Goal: Information Seeking & Learning: Learn about a topic

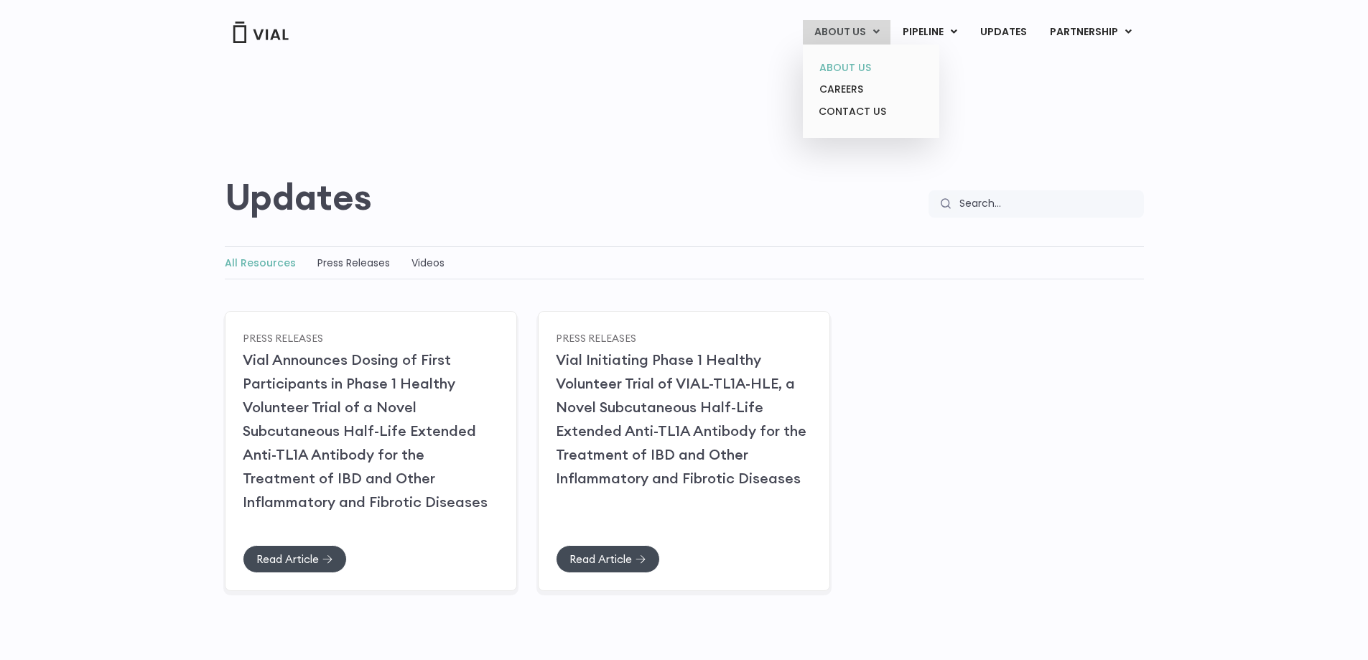
click at [837, 67] on link "ABOUT US" at bounding box center [871, 68] width 126 height 22
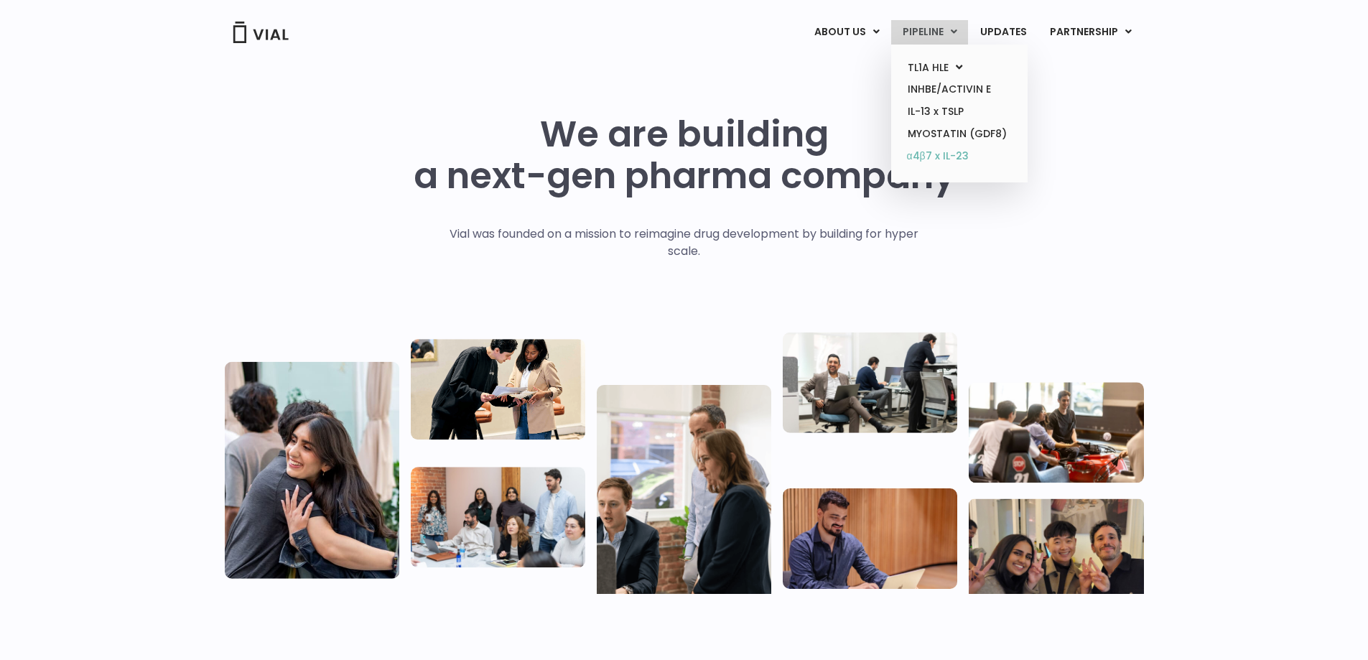
click at [933, 158] on link "α4β7 x IL-23" at bounding box center [959, 156] width 126 height 23
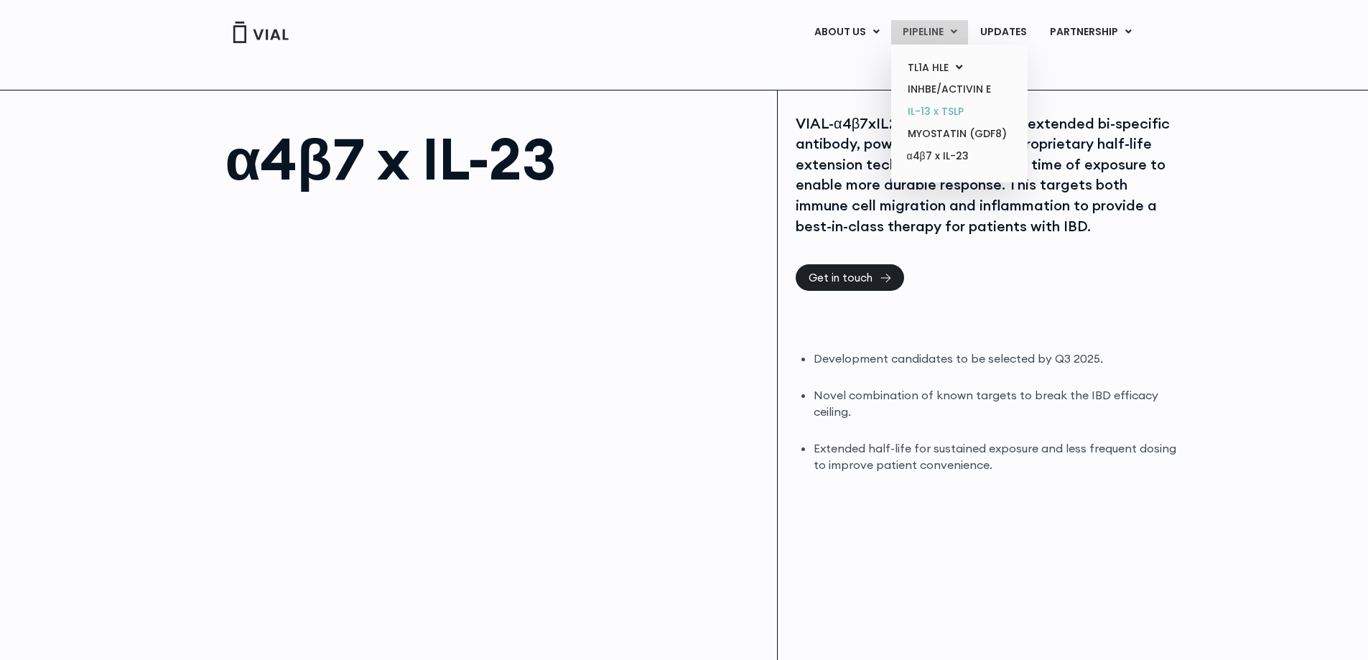
click at [922, 114] on link "IL-13 x TSLP" at bounding box center [959, 111] width 126 height 22
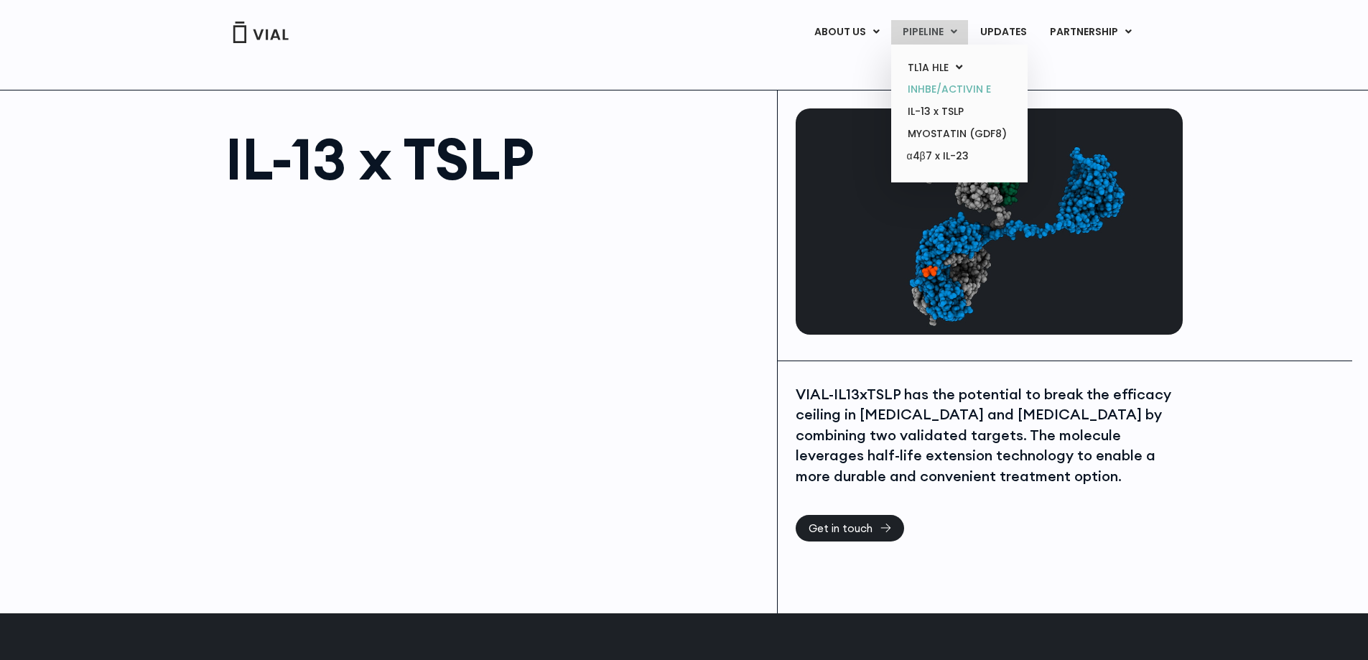
click at [937, 90] on link "INHBE/ACTIVIN E" at bounding box center [959, 89] width 126 height 22
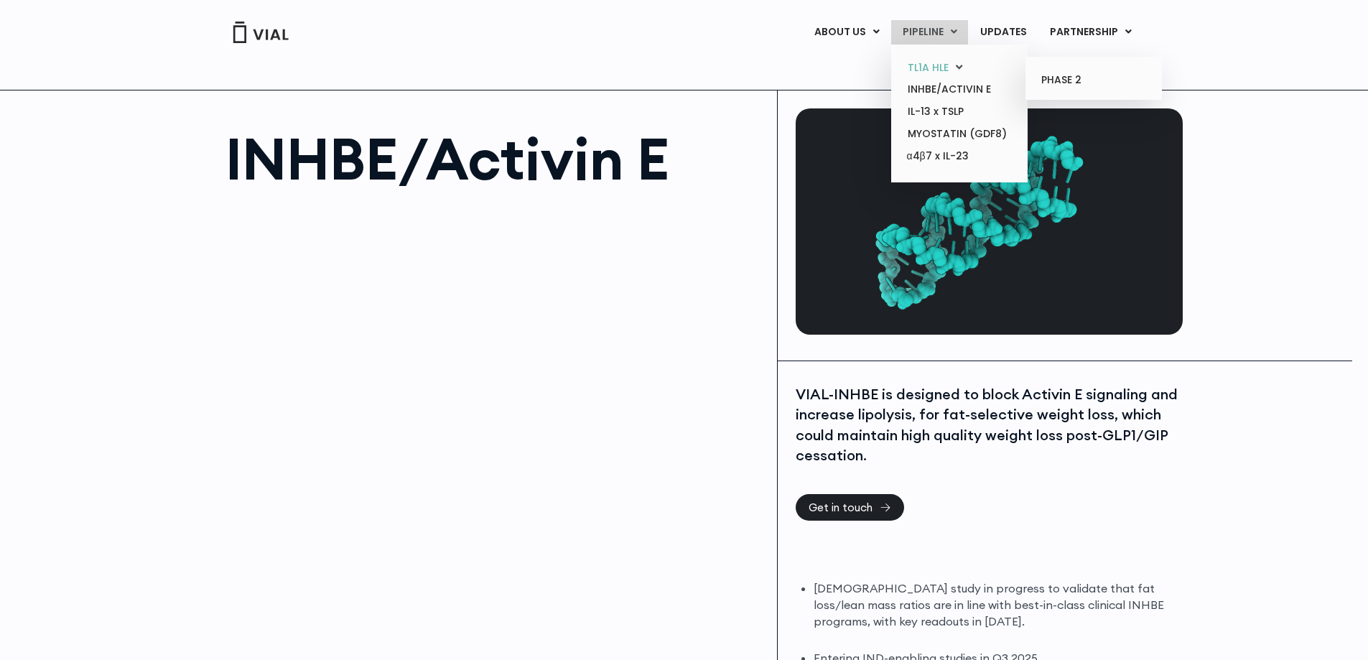
click at [930, 67] on link "TL1A HLE" at bounding box center [959, 68] width 126 height 22
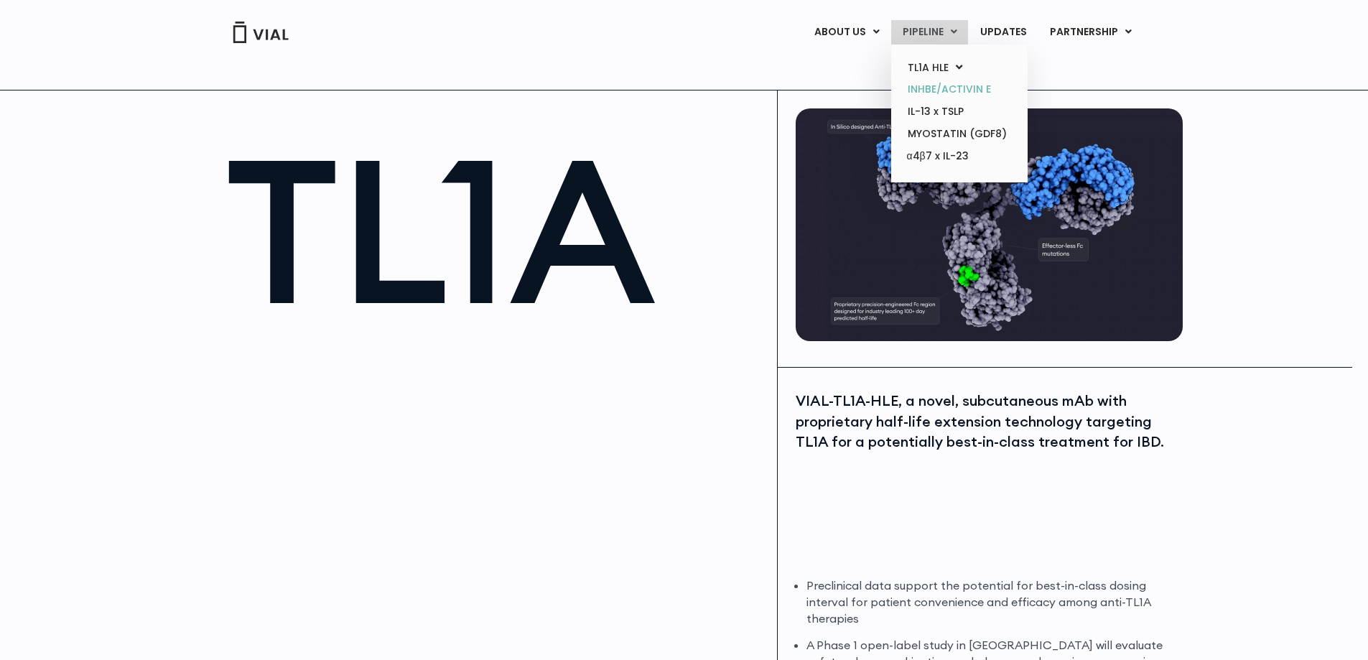
click at [934, 85] on link "INHBE/ACTIVIN E" at bounding box center [959, 89] width 126 height 22
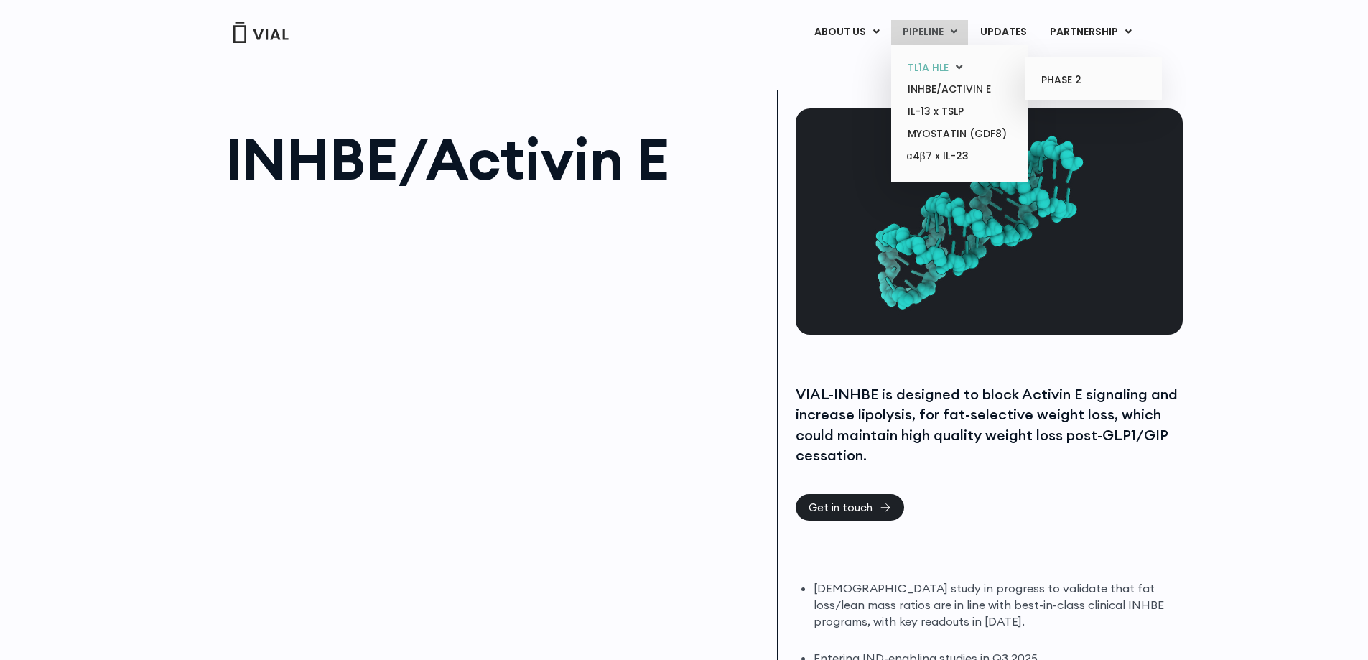
click at [929, 73] on link "TL1A HLE" at bounding box center [959, 68] width 126 height 22
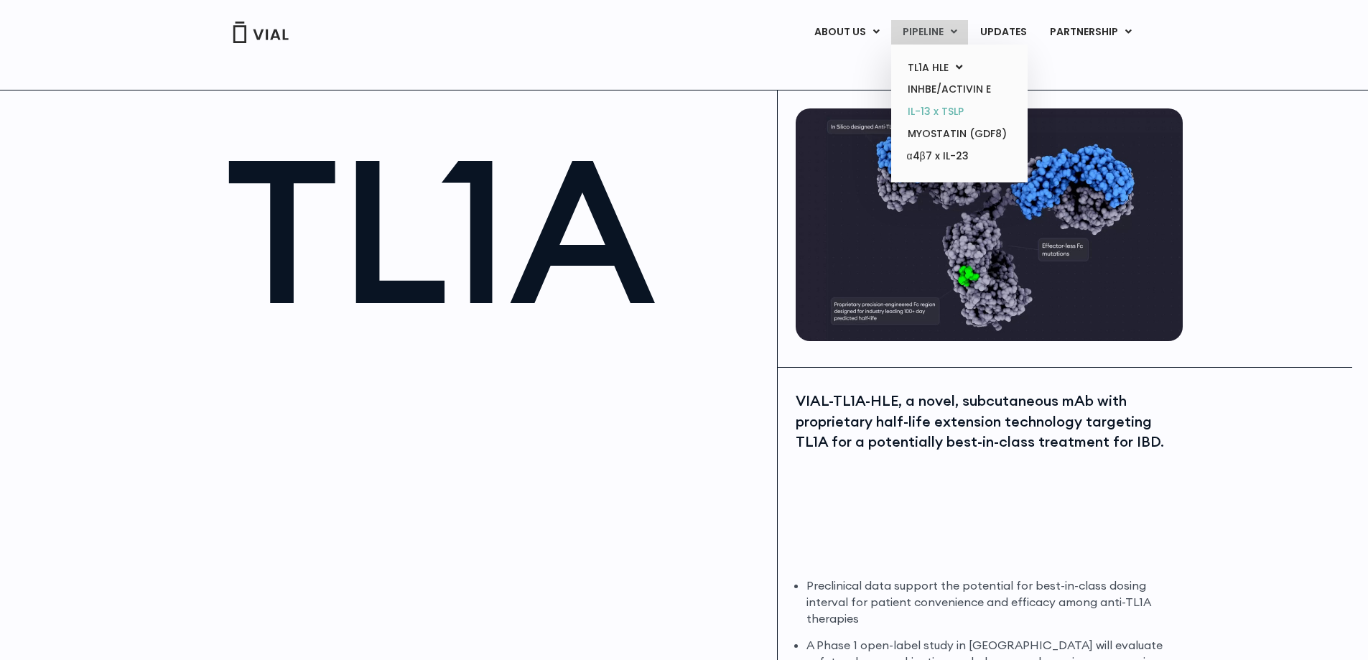
click at [945, 106] on link "IL-13 x TSLP" at bounding box center [959, 111] width 126 height 22
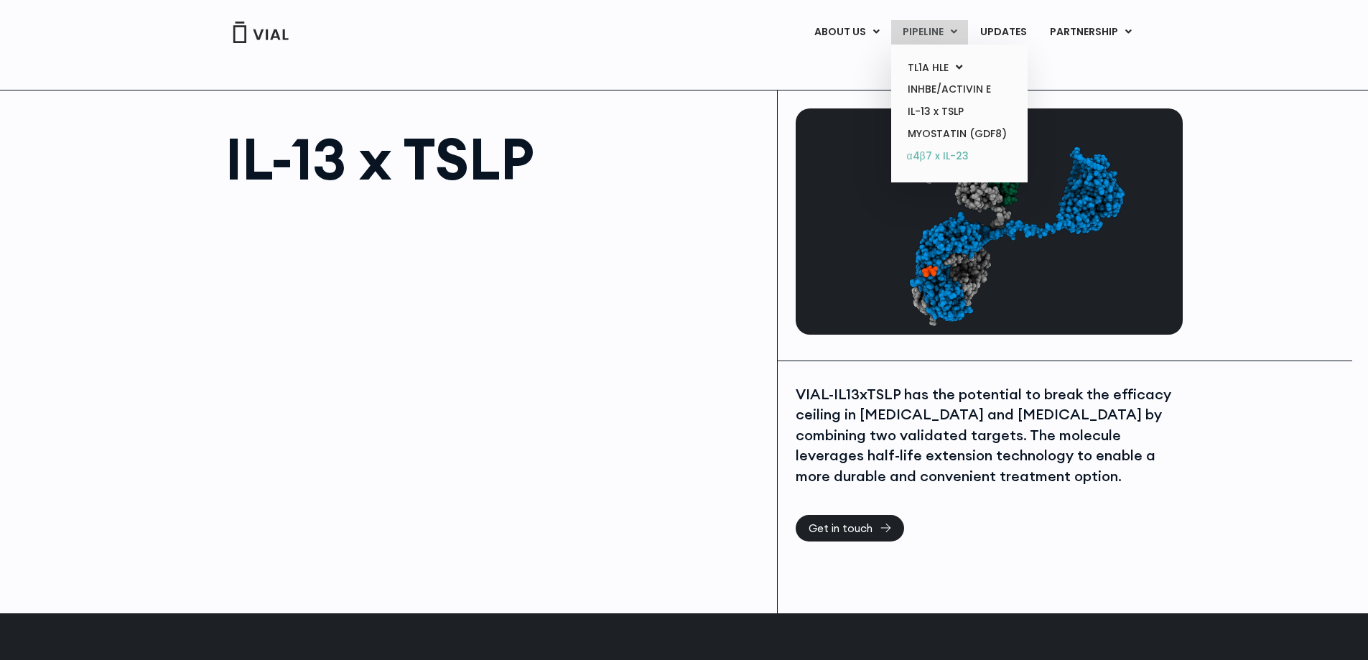
click at [939, 150] on link "α4β7 x IL-23" at bounding box center [959, 156] width 126 height 23
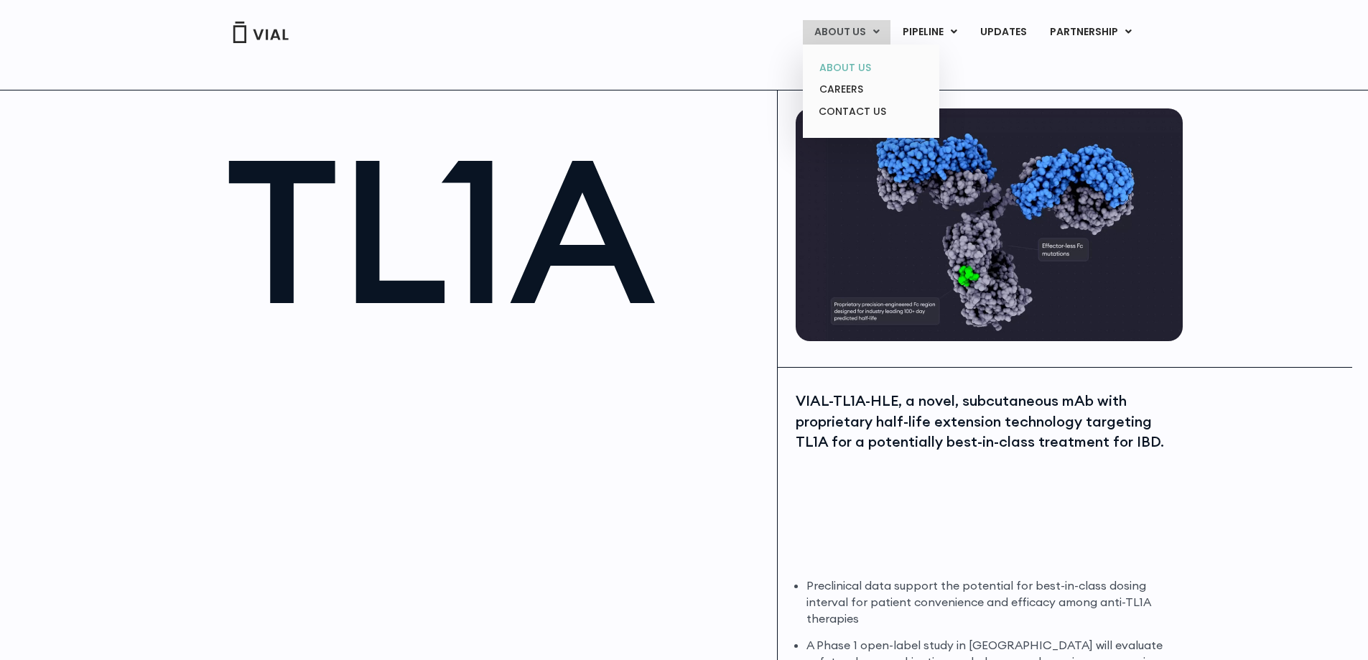
click at [847, 68] on link "ABOUT US" at bounding box center [871, 68] width 126 height 22
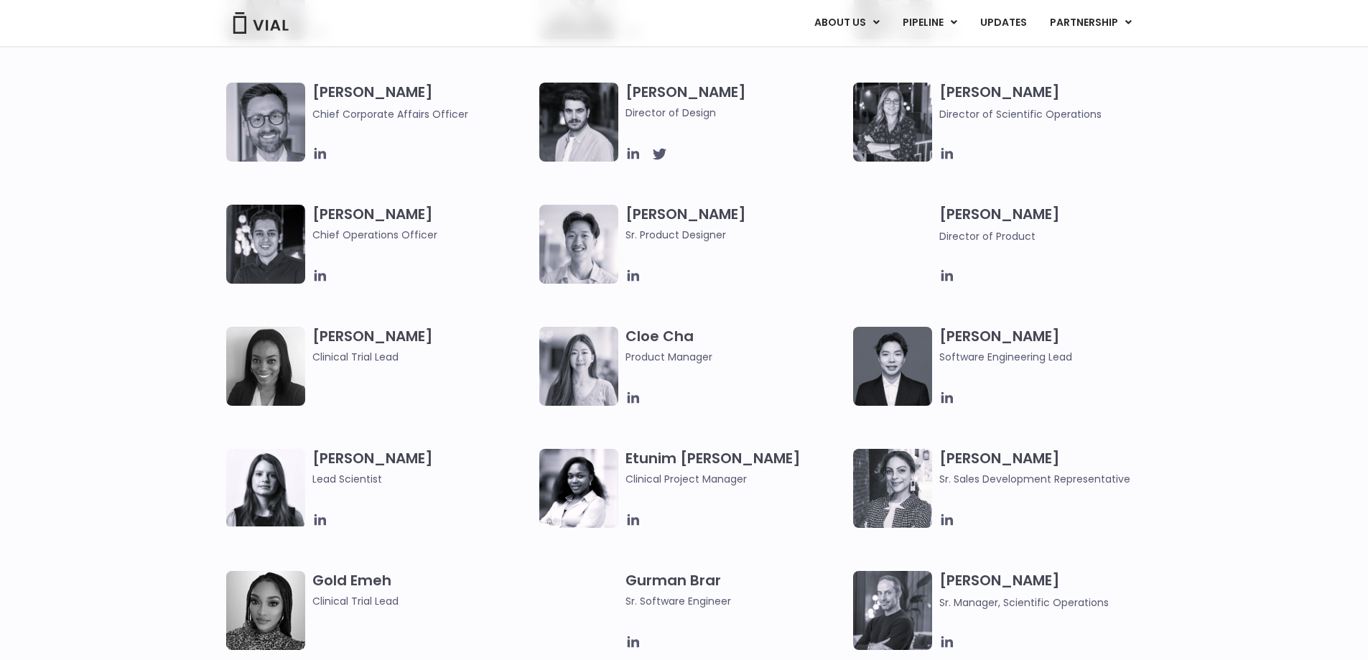
scroll to position [1005, 0]
